Goal: Information Seeking & Learning: Understand process/instructions

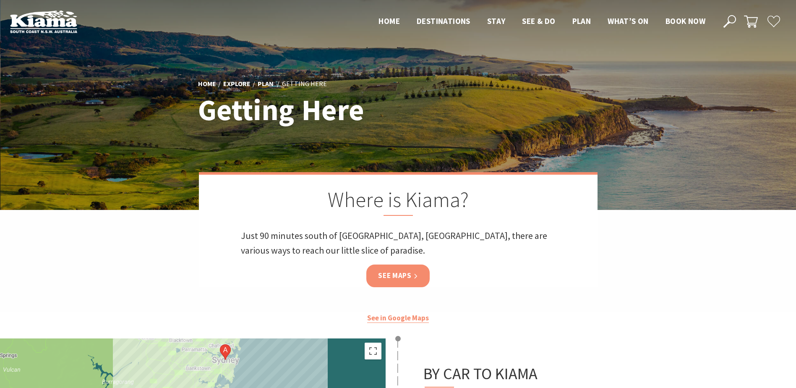
click at [395, 274] on link "See Maps" at bounding box center [397, 275] width 63 height 22
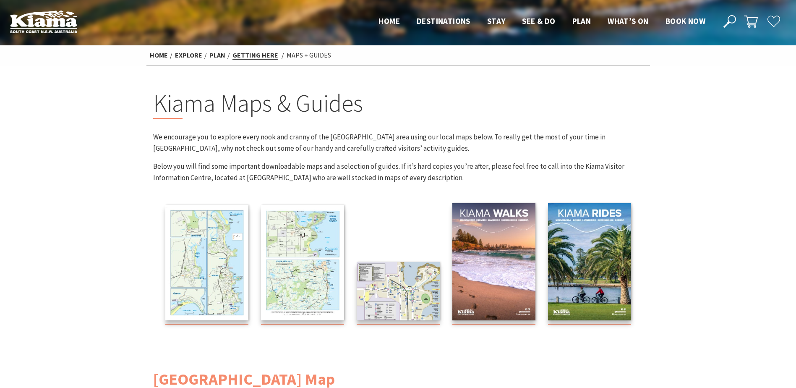
click at [243, 56] on link "Getting Here" at bounding box center [256, 55] width 46 height 9
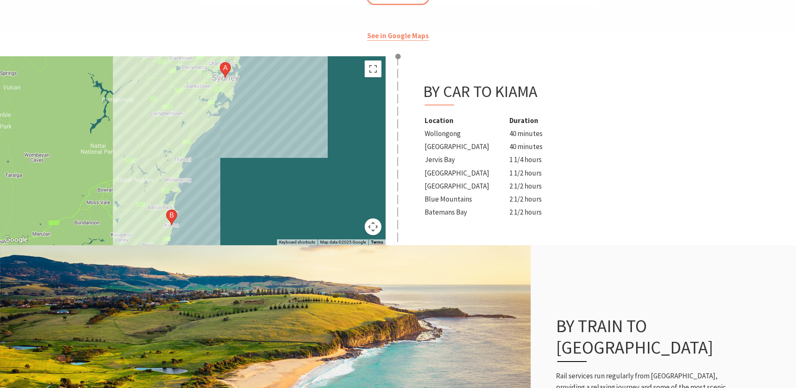
scroll to position [285, 0]
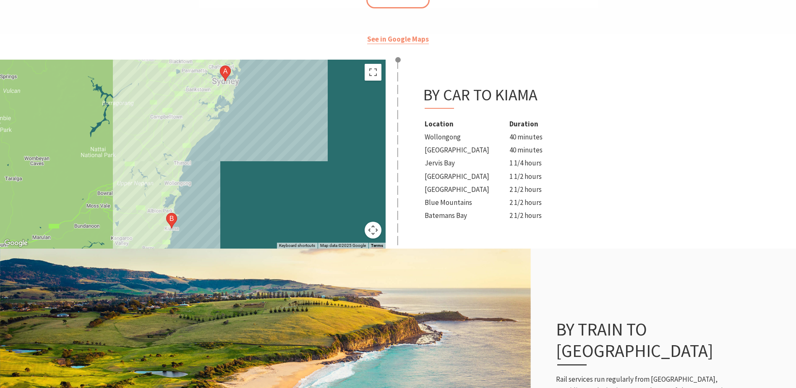
click at [168, 113] on div at bounding box center [193, 154] width 386 height 189
click at [313, 80] on div at bounding box center [193, 154] width 386 height 189
click at [294, 81] on div at bounding box center [193, 154] width 386 height 189
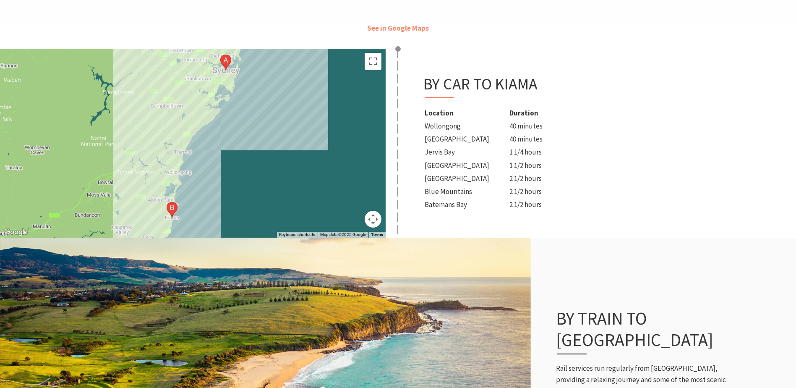
scroll to position [308, 0]
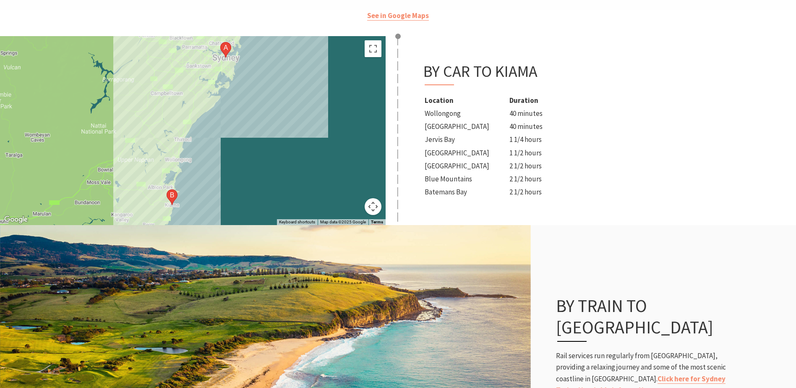
click at [786, 162] on div "By Car to Kiama Location Duration Wollongong 40 minutes Southern Highlands 40 m…" at bounding box center [597, 130] width 398 height 189
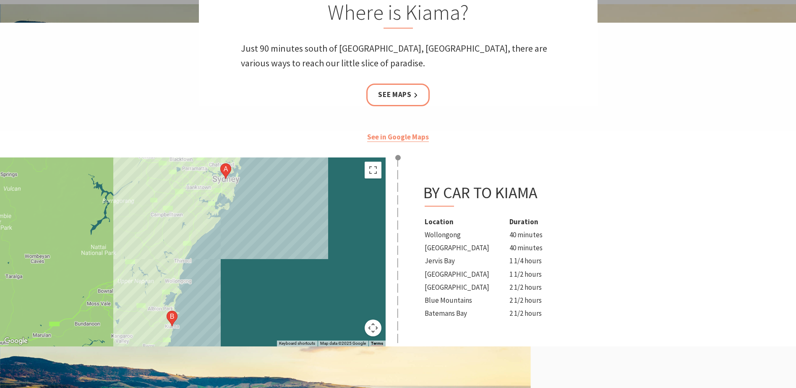
scroll to position [0, 0]
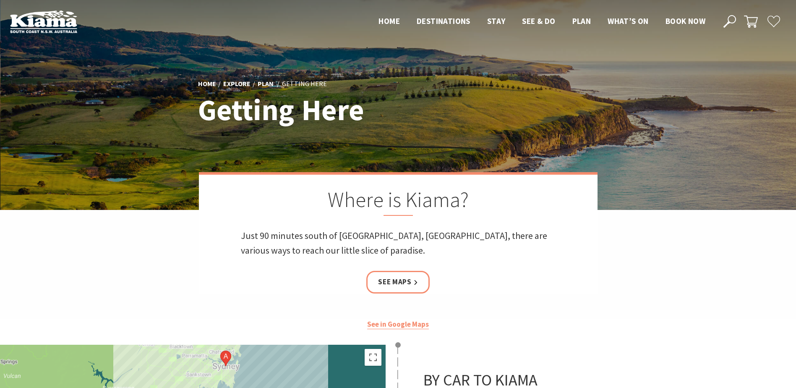
click at [392, 326] on div "Home Explore Plan Getting Here Getting Here Where is Kiama? Just 90 minutes sou…" at bounding box center [398, 165] width 796 height 331
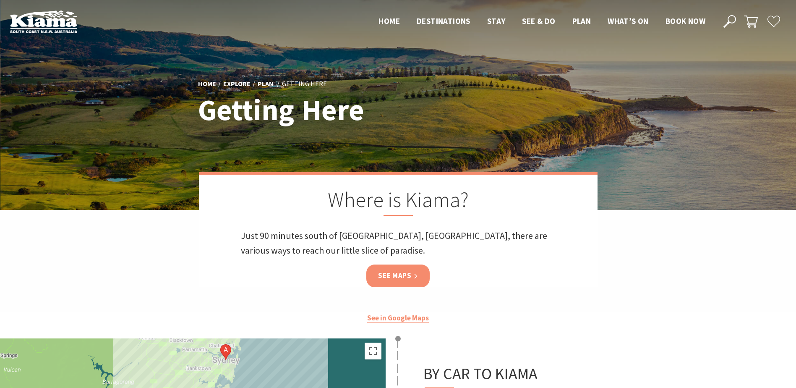
click at [402, 277] on link "See Maps" at bounding box center [397, 275] width 63 height 22
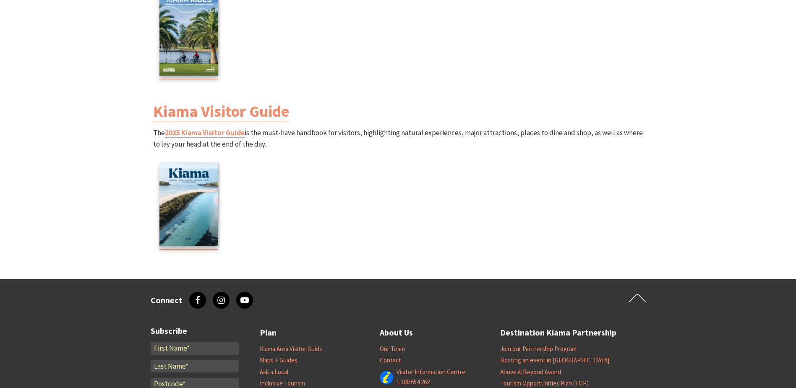
scroll to position [1124, 0]
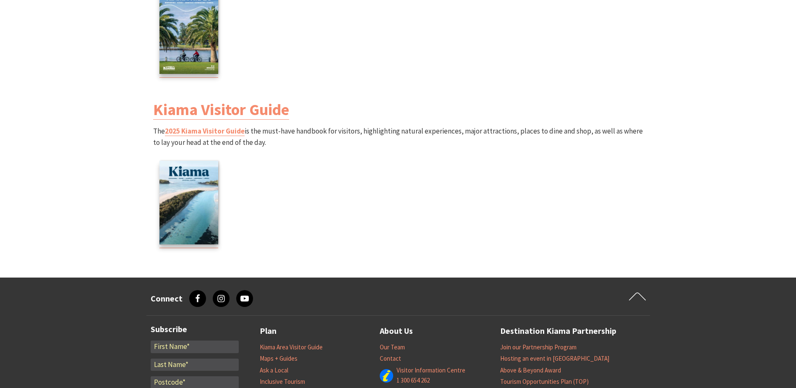
click at [431, 218] on p "The 2025 Kiama Visitor Guide is the must-have handbook for visitors, highlighti…" at bounding box center [398, 189] width 490 height 129
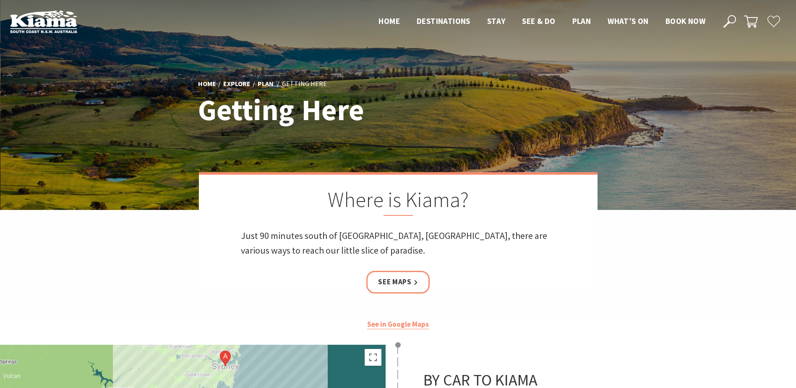
scroll to position [18, 0]
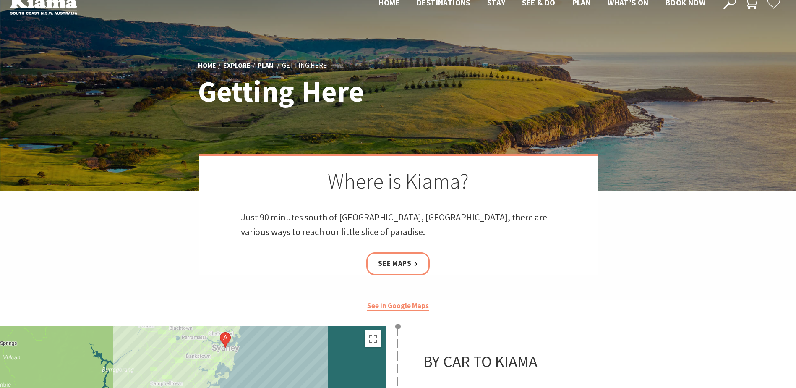
drag, startPoint x: 790, startPoint y: 108, endPoint x: 752, endPoint y: 129, distance: 43.6
click at [773, 146] on div at bounding box center [398, 87] width 796 height 210
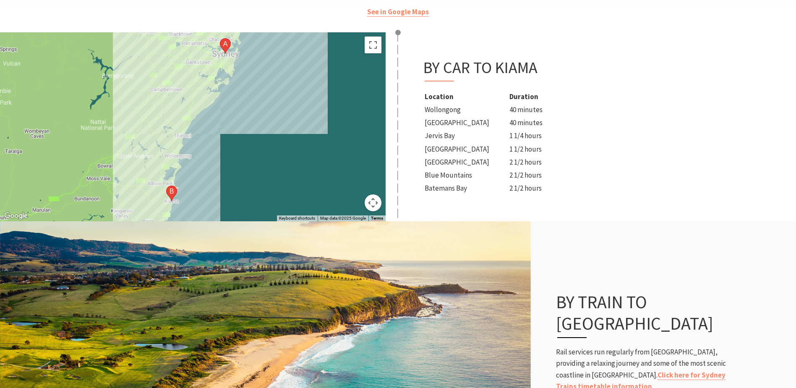
scroll to position [314, 0]
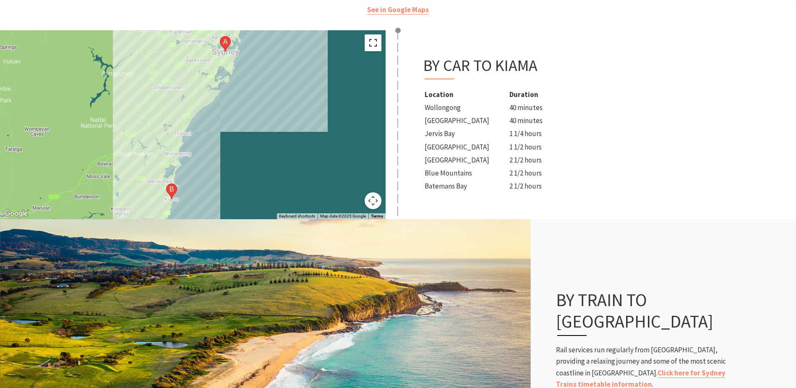
click at [375, 40] on button "Toggle fullscreen view" at bounding box center [373, 42] width 17 height 17
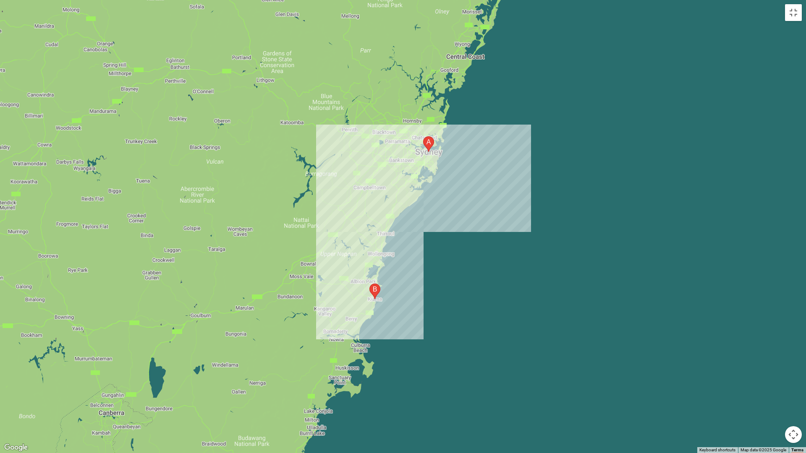
drag, startPoint x: 490, startPoint y: 204, endPoint x: 481, endPoint y: 201, distance: 9.1
click at [795, 10] on button "Toggle fullscreen view" at bounding box center [793, 12] width 17 height 17
